Goal: Download file/media

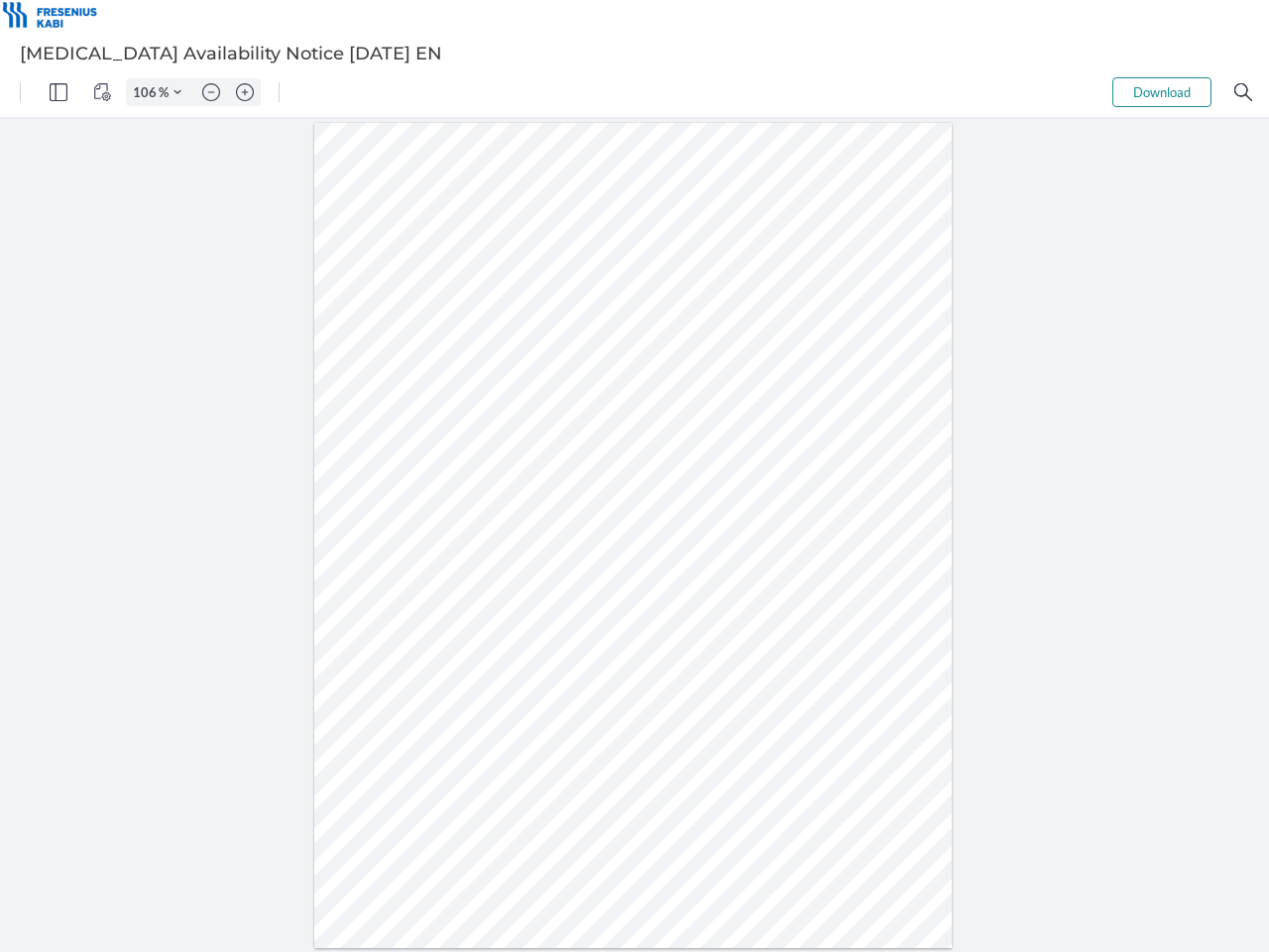
click at [58, 92] on img "Panel" at bounding box center [59, 92] width 18 height 18
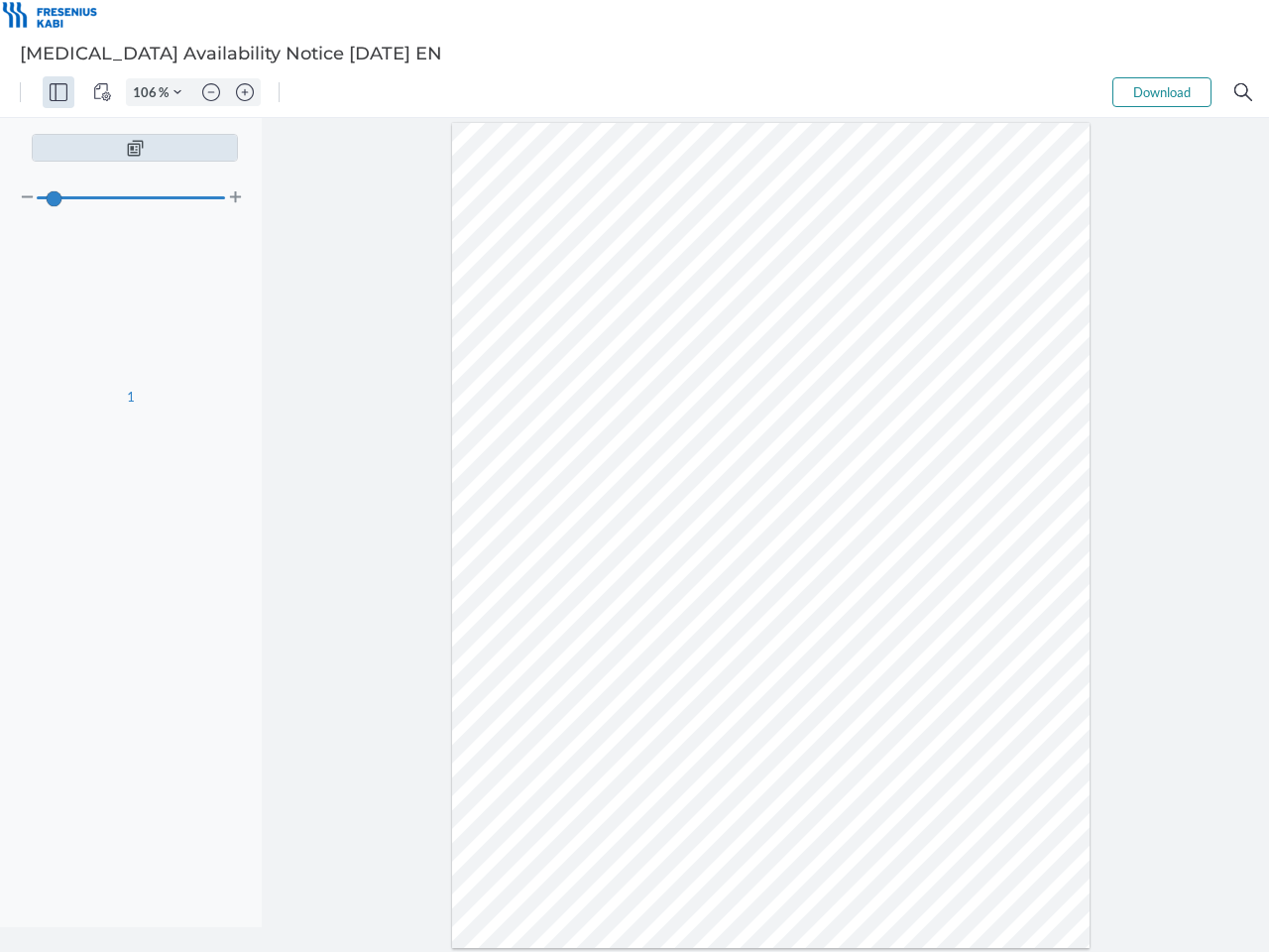
click at [102, 92] on img "View Controls" at bounding box center [102, 92] width 18 height 18
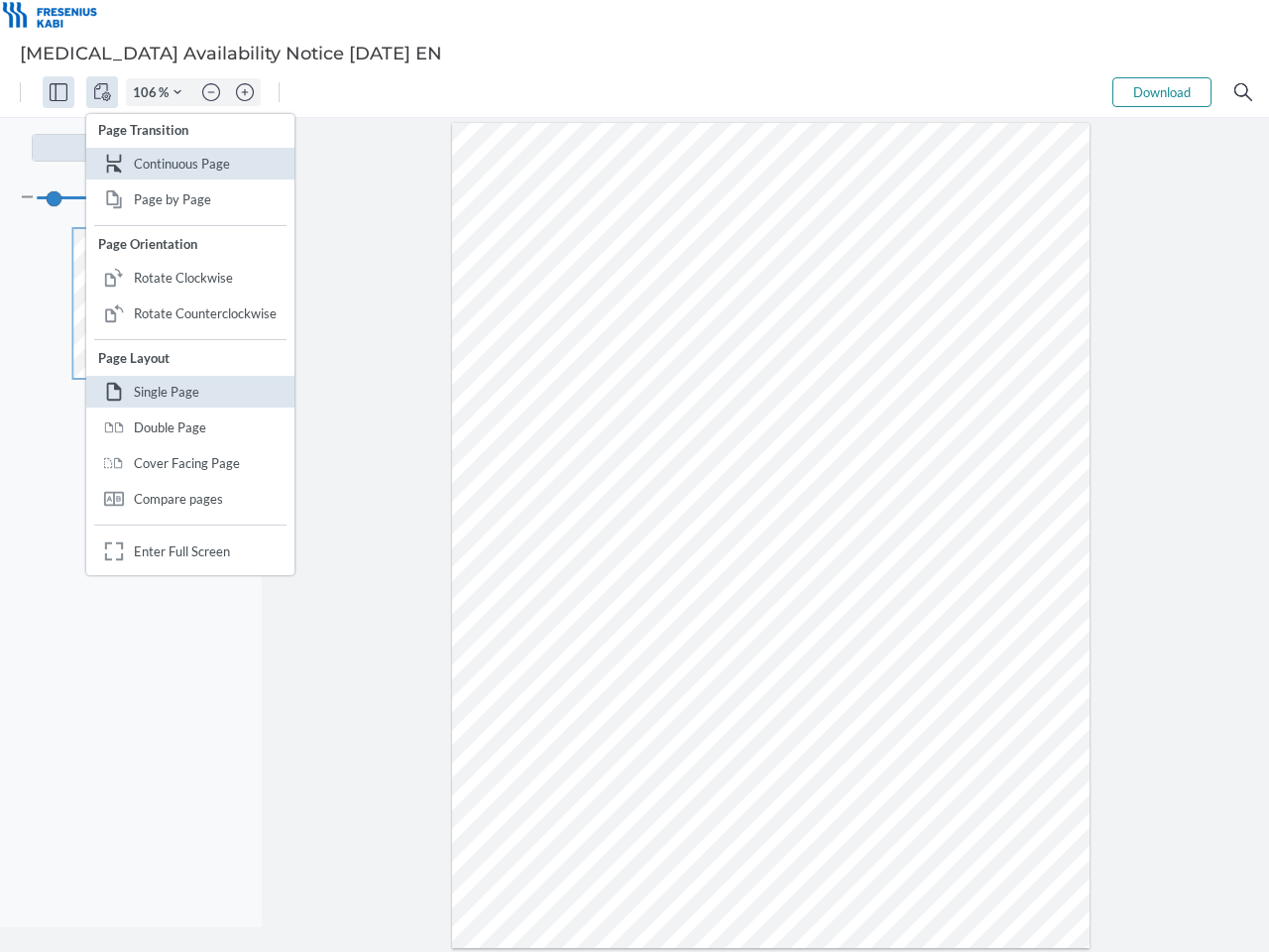
click at [148, 92] on input "106" at bounding box center [143, 92] width 32 height 18
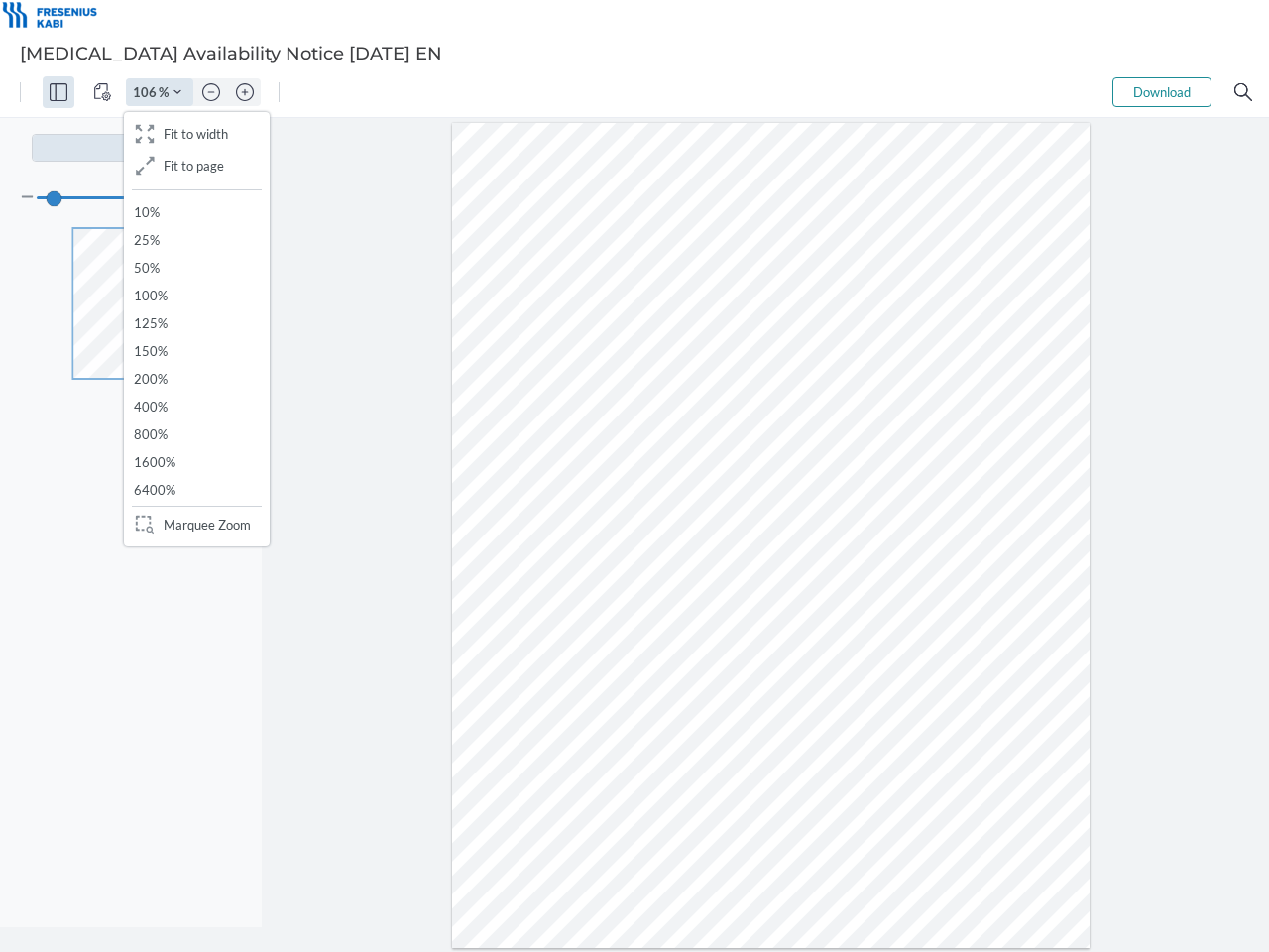
click at [177, 92] on img "Zoom Controls" at bounding box center [177, 92] width 8 height 8
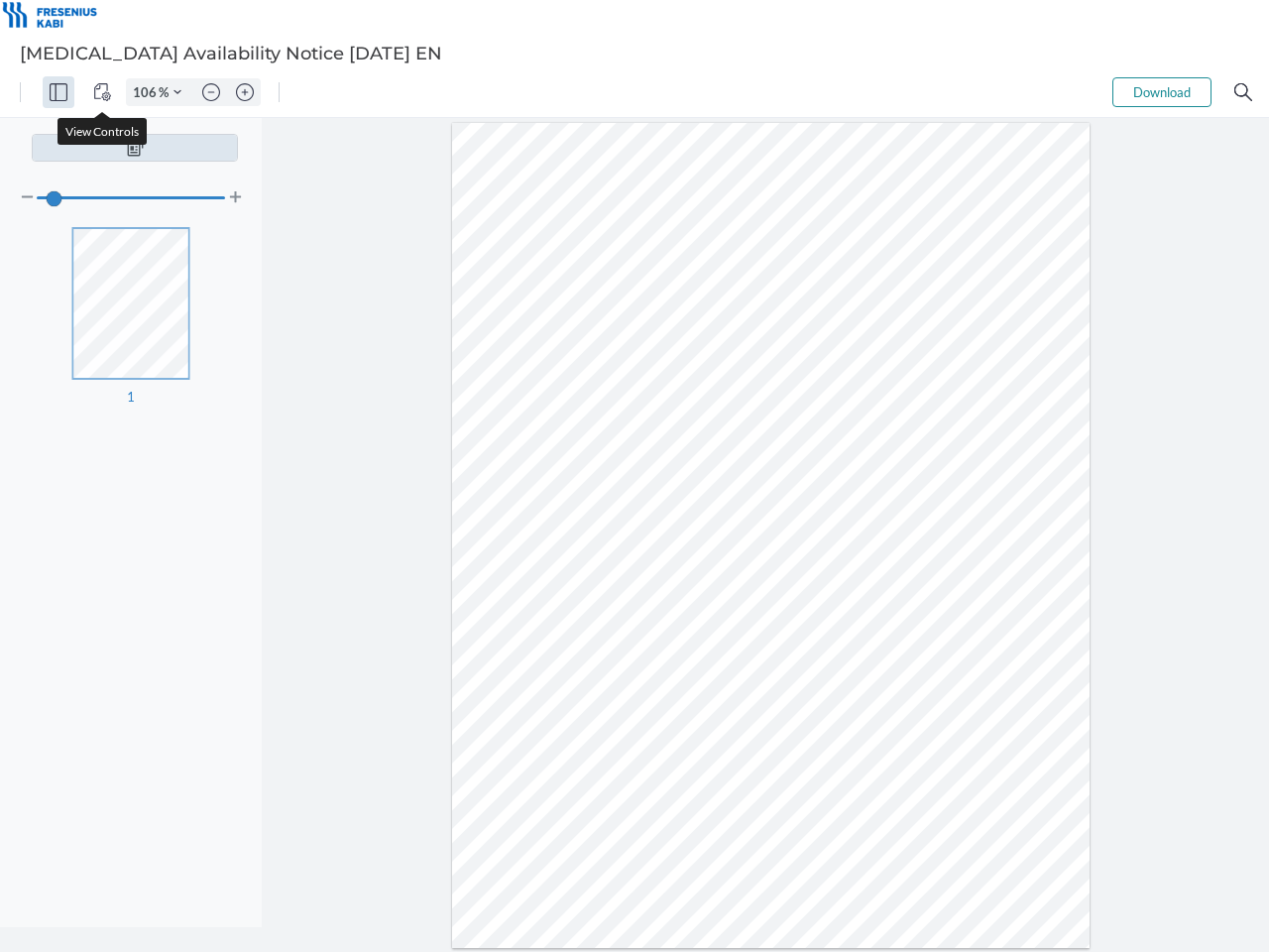
click at [211, 92] on img "Zoom out" at bounding box center [211, 92] width 18 height 18
click at [245, 92] on img "Zoom in" at bounding box center [245, 92] width 18 height 18
type input "106"
click at [1162, 92] on button "Download" at bounding box center [1161, 92] width 99 height 30
click at [1243, 92] on img "Search" at bounding box center [1243, 92] width 18 height 18
